Goal: Task Accomplishment & Management: Manage account settings

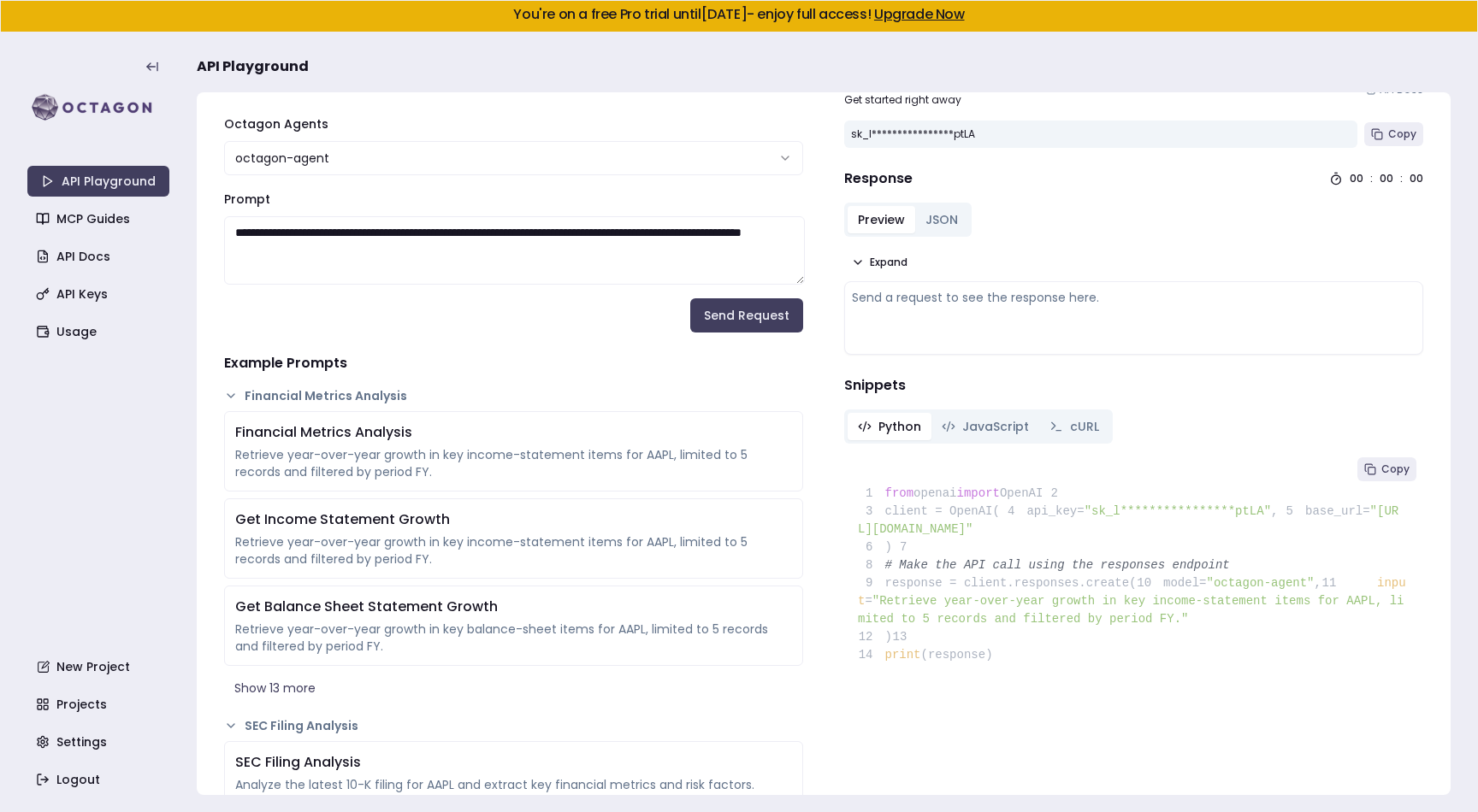
scroll to position [63, 0]
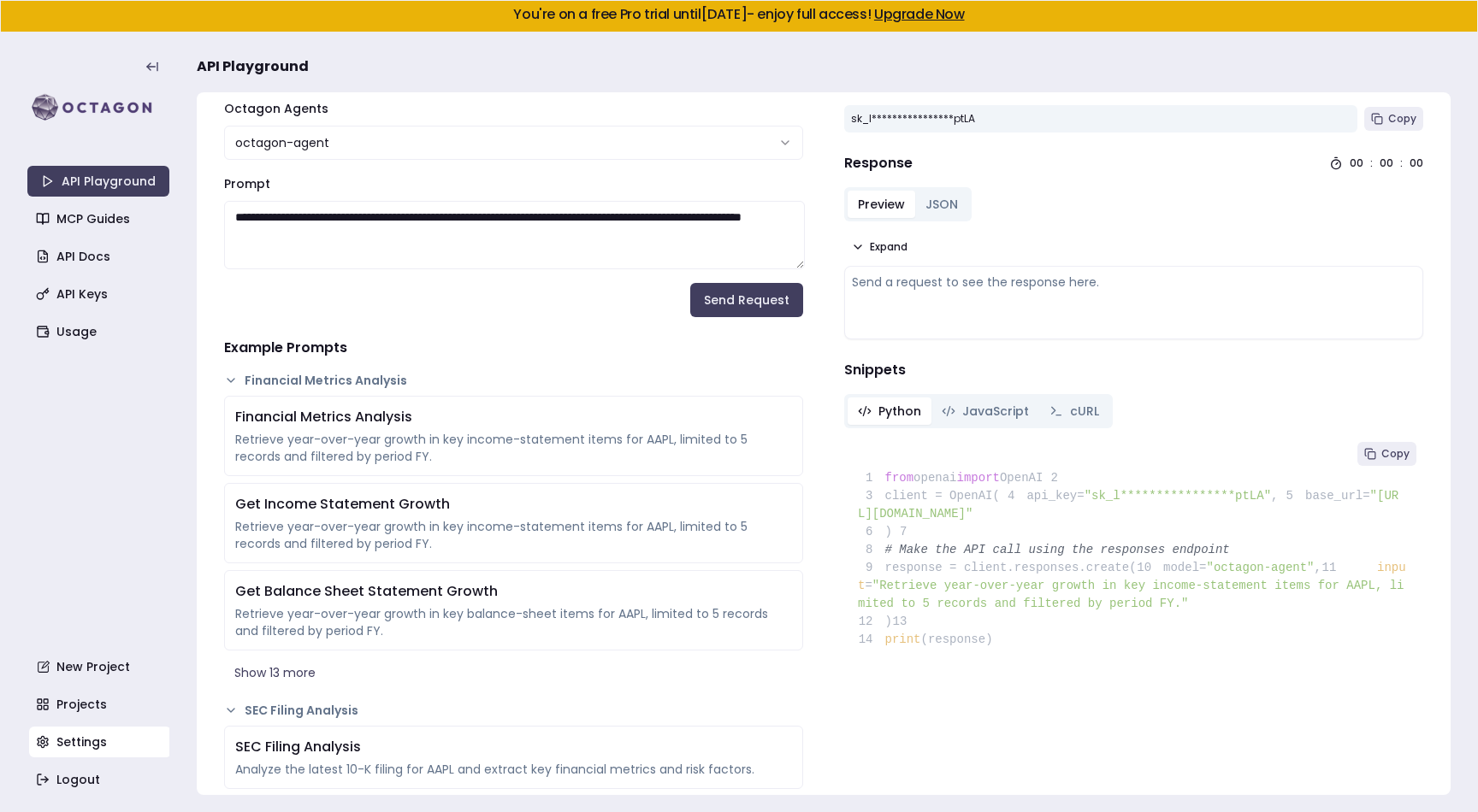
click at [82, 741] on link "Settings" at bounding box center [100, 742] width 142 height 30
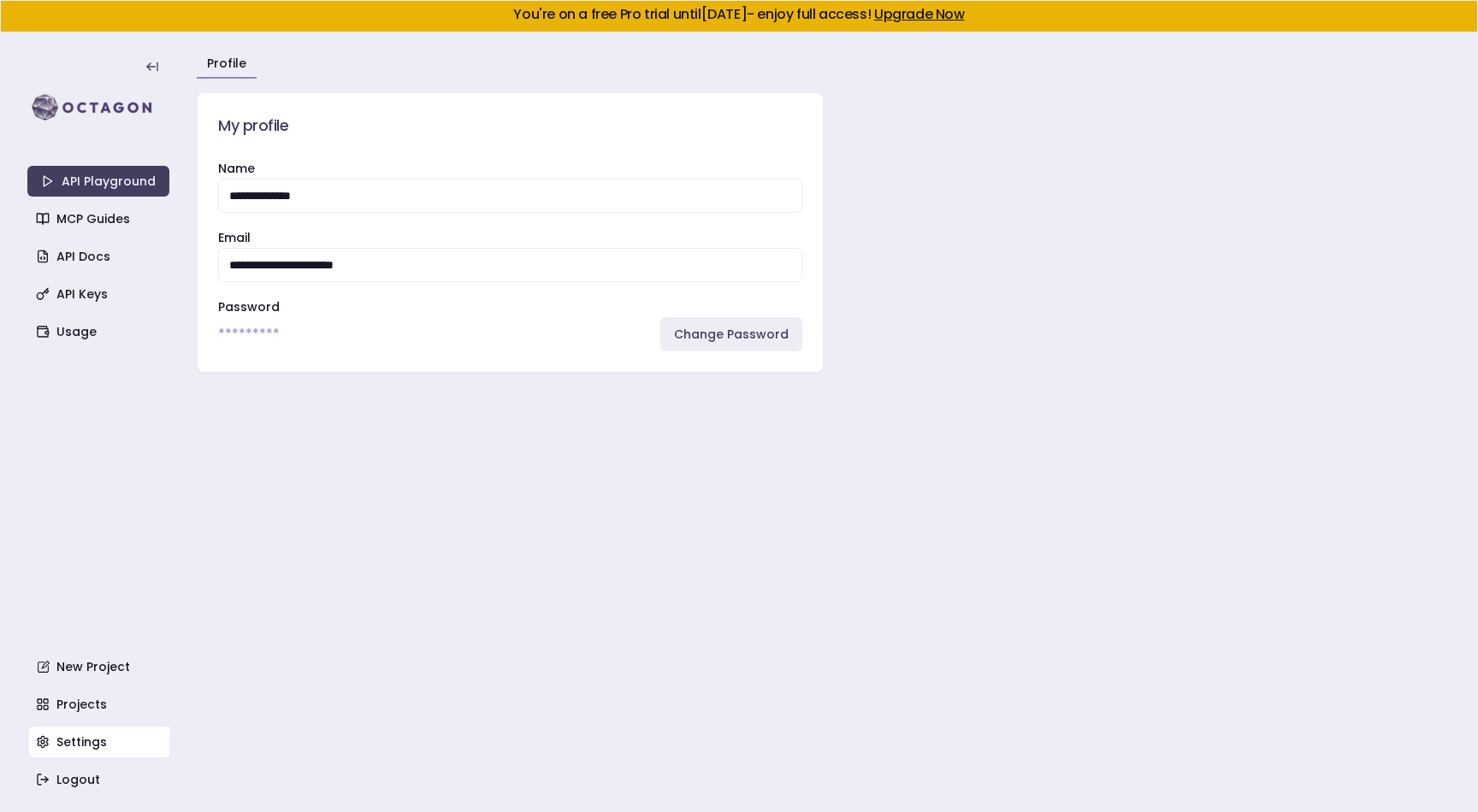
click at [105, 475] on div "API Playground MCP Guides API Docs API Keys Usage New Project Projects Settings…" at bounding box center [98, 422] width 142 height 746
click at [221, 64] on link "Profile" at bounding box center [227, 63] width 39 height 17
click at [148, 61] on icon at bounding box center [152, 66] width 14 height 14
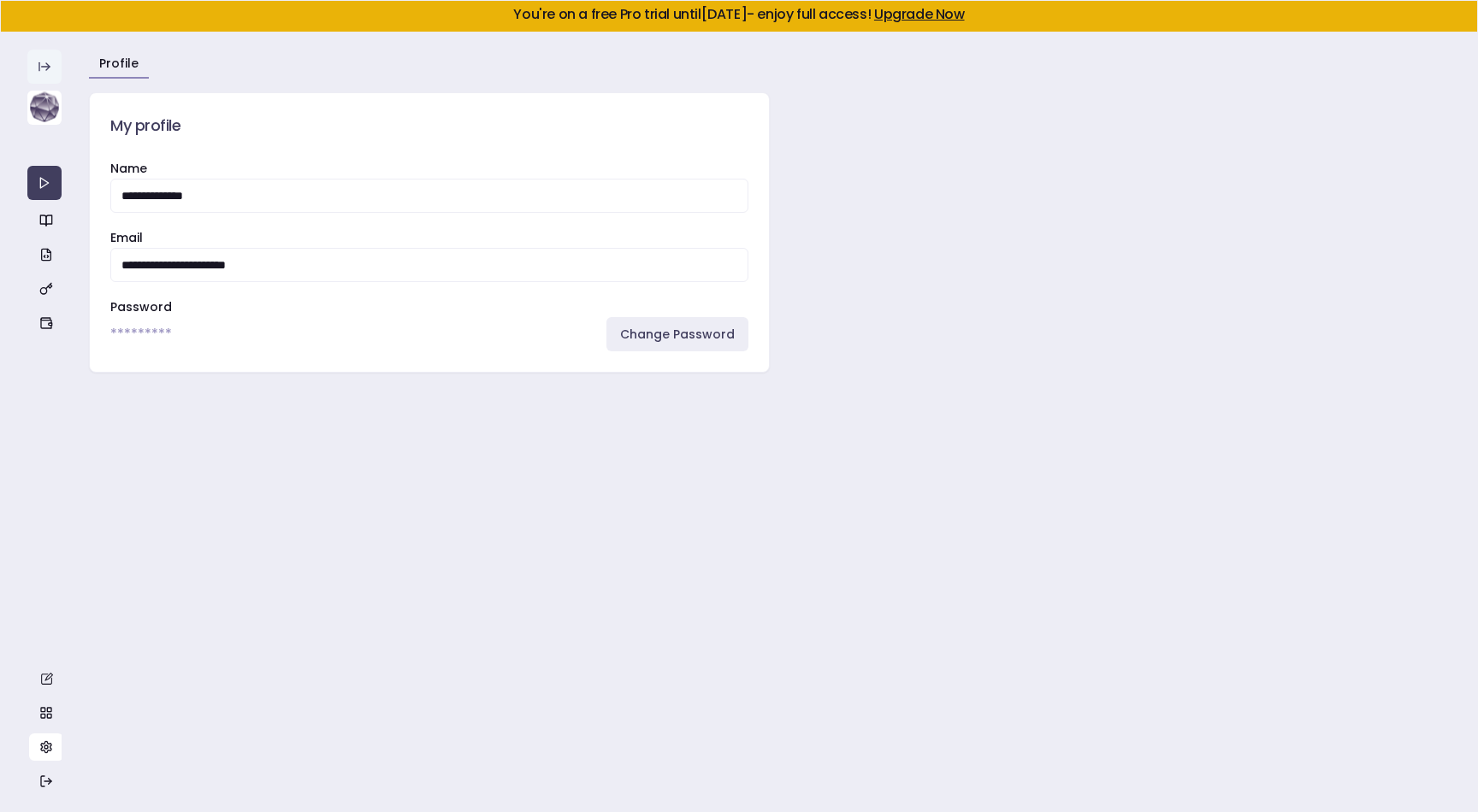
click at [39, 110] on img at bounding box center [44, 107] width 34 height 34
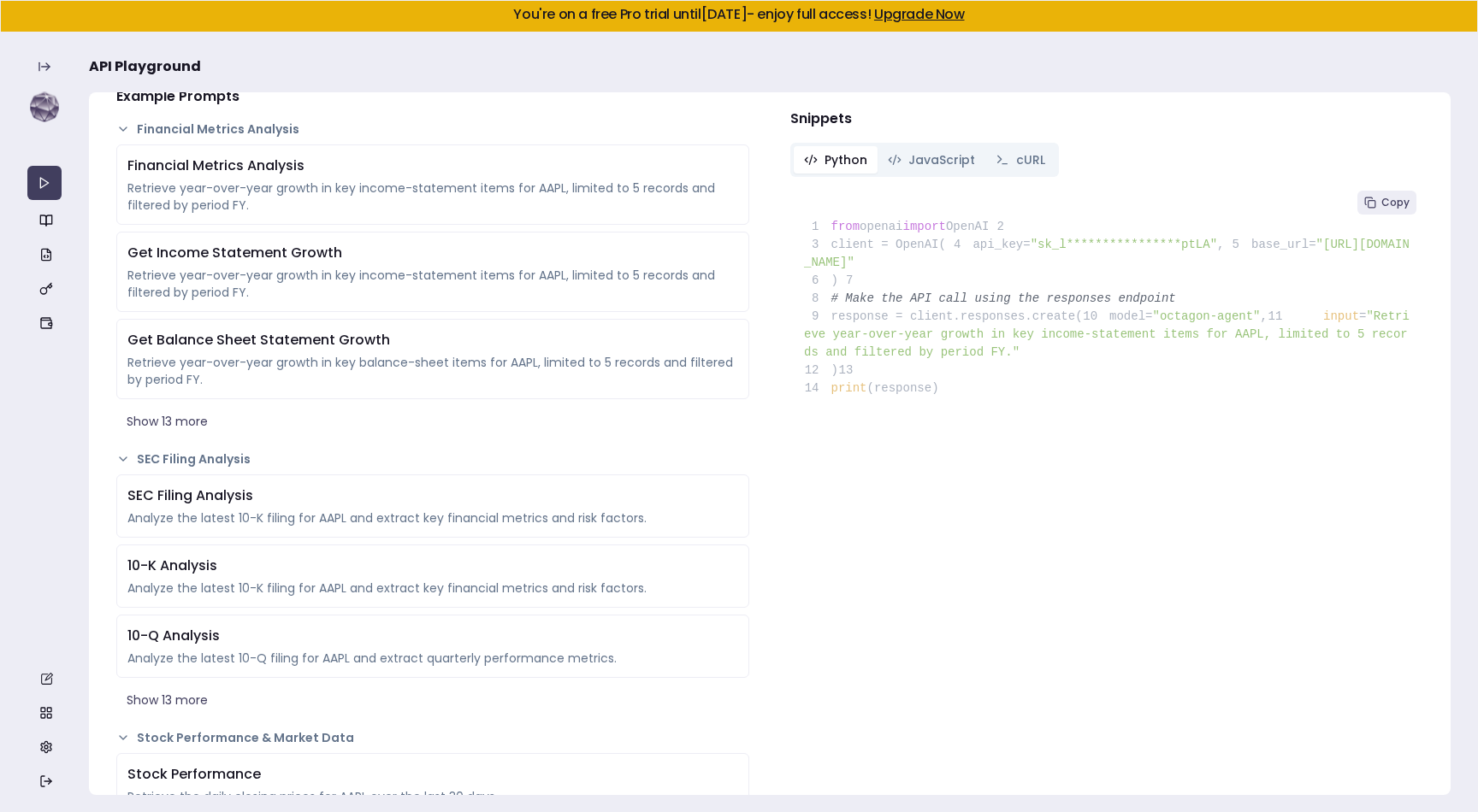
scroll to position [320, 0]
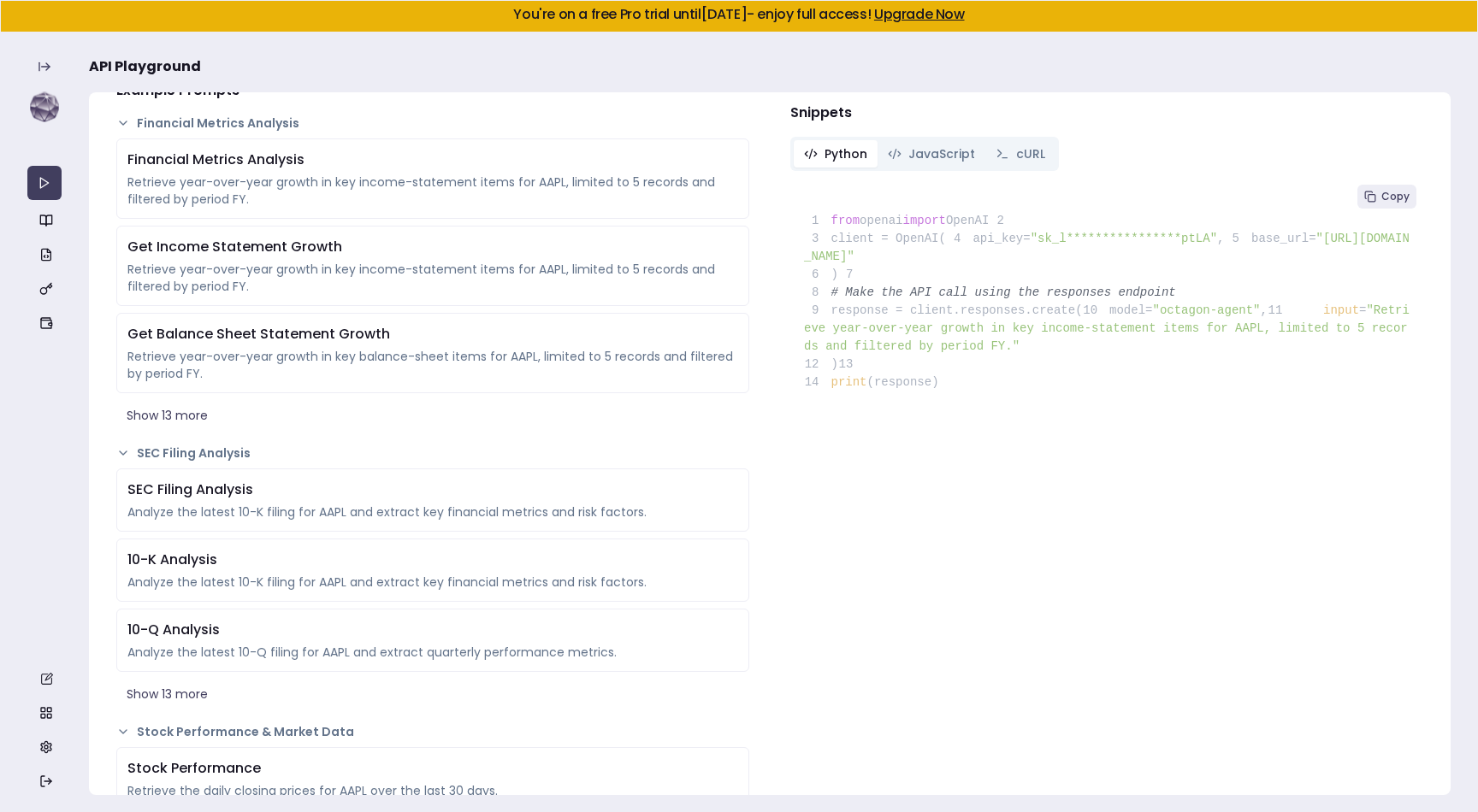
click at [914, 18] on link "Upgrade Now" at bounding box center [919, 14] width 91 height 20
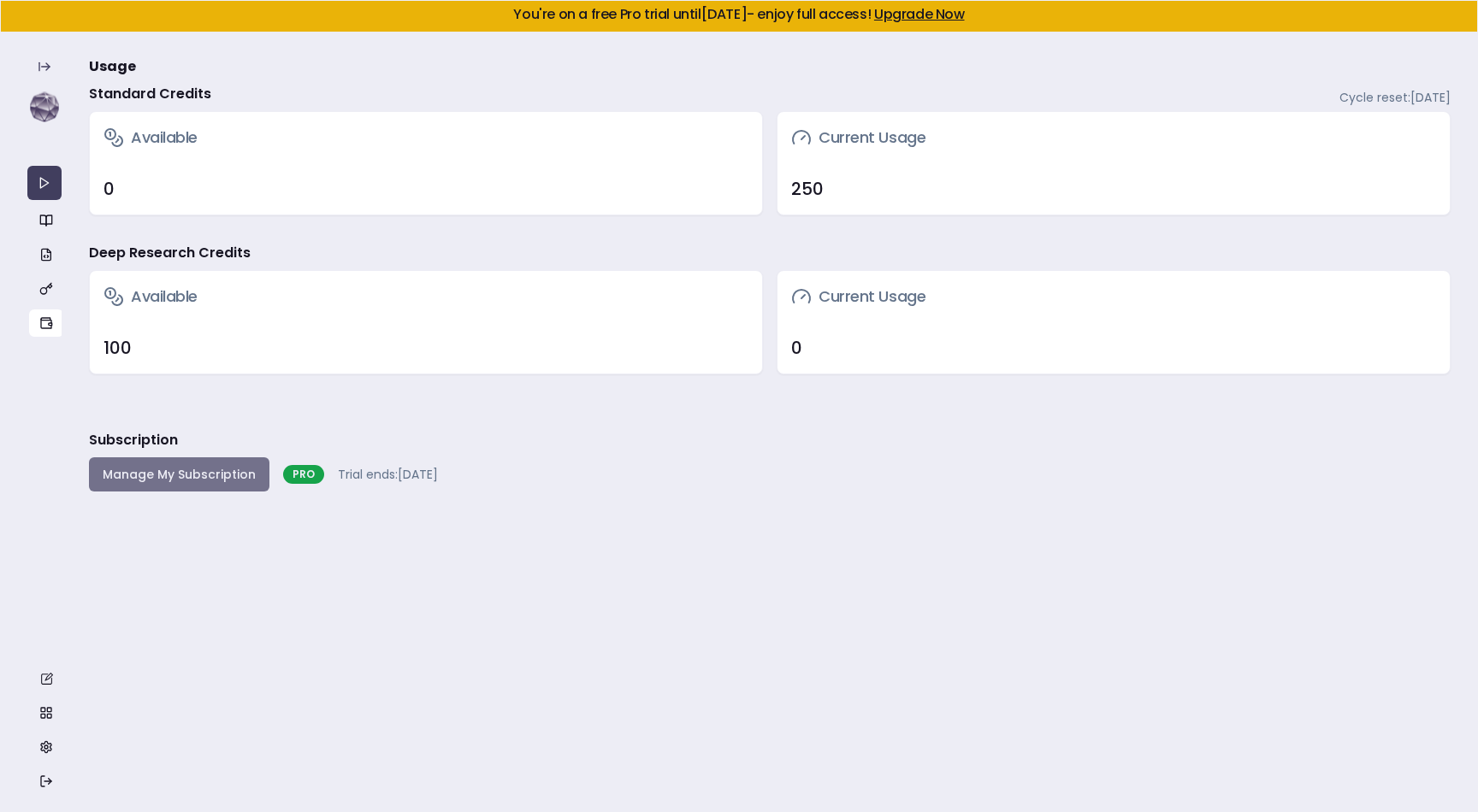
click at [206, 479] on button "Manage My Subscription" at bounding box center [179, 474] width 181 height 34
